Goal: Information Seeking & Learning: Learn about a topic

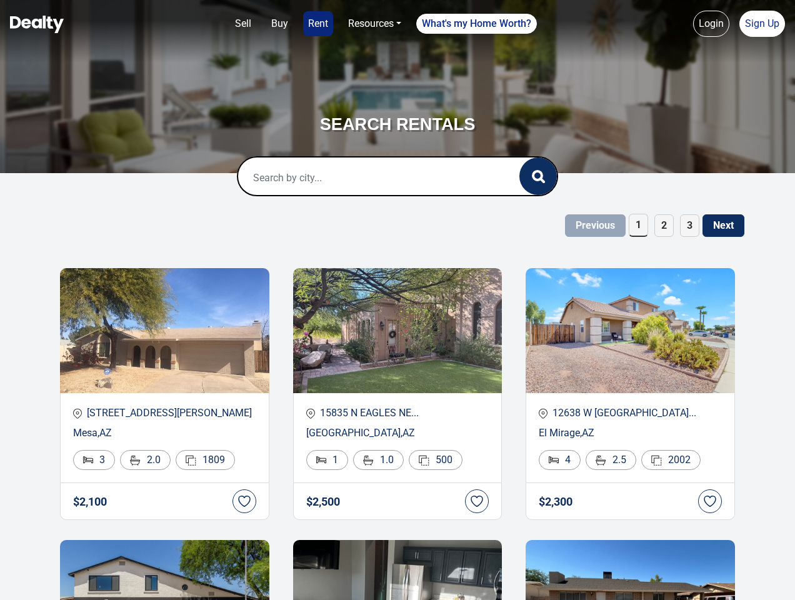
click at [243, 24] on link "Sell" at bounding box center [243, 23] width 26 height 25
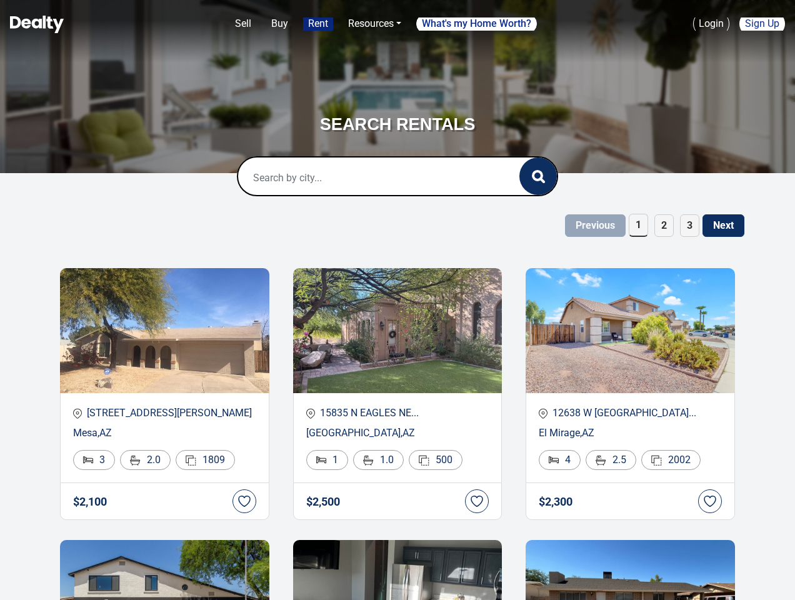
click at [279, 24] on link "Buy" at bounding box center [279, 23] width 27 height 25
click at [318, 24] on link "Rent" at bounding box center [318, 23] width 30 height 25
click at [374, 24] on link "Resources" at bounding box center [374, 23] width 63 height 25
click at [477, 24] on link "What's my Home Worth?" at bounding box center [476, 24] width 121 height 20
click at [711, 24] on link "Login" at bounding box center [711, 24] width 36 height 26
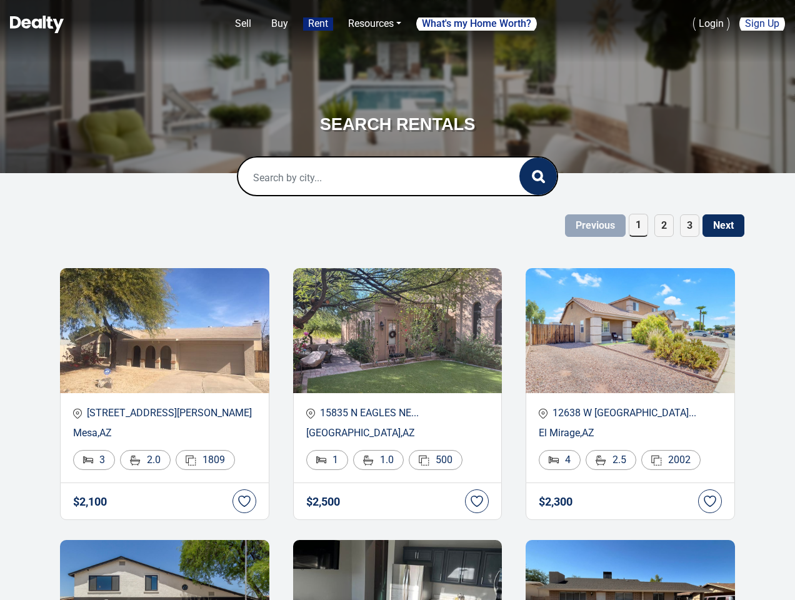
click at [762, 24] on link "Sign Up" at bounding box center [762, 24] width 46 height 26
click at [538, 176] on icon "button" at bounding box center [538, 176] width 13 height 13
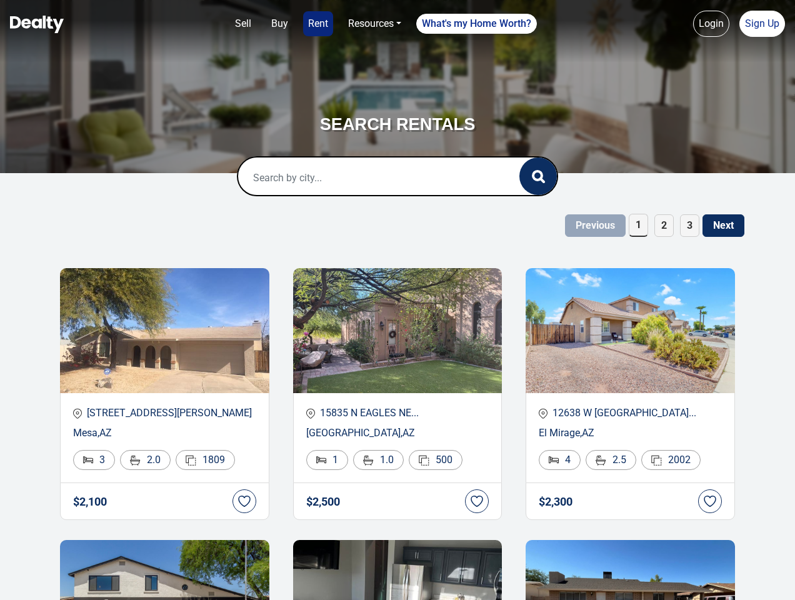
click at [638, 225] on span "1" at bounding box center [638, 225] width 19 height 23
